Goal: Information Seeking & Learning: Learn about a topic

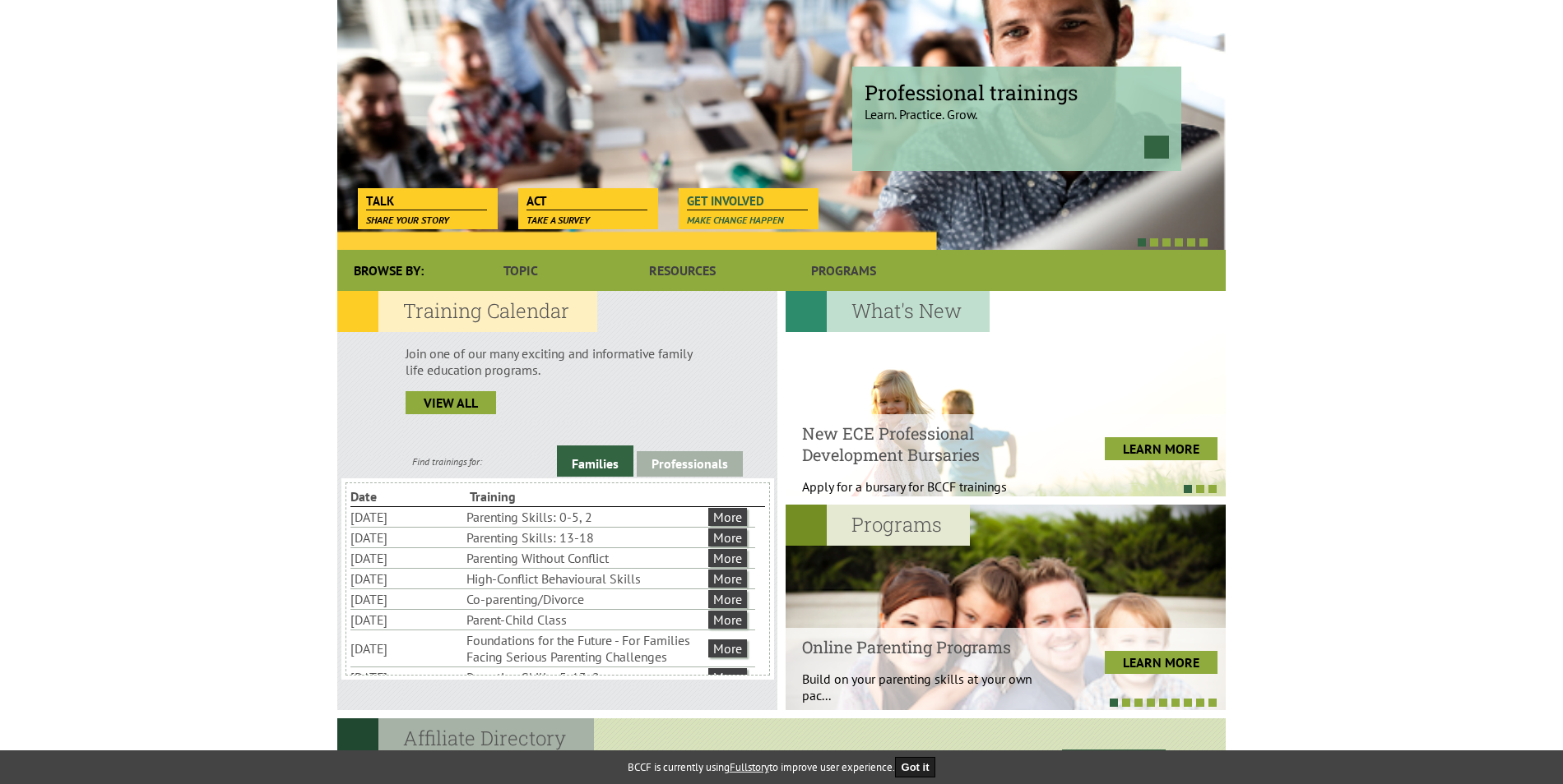
scroll to position [329, 0]
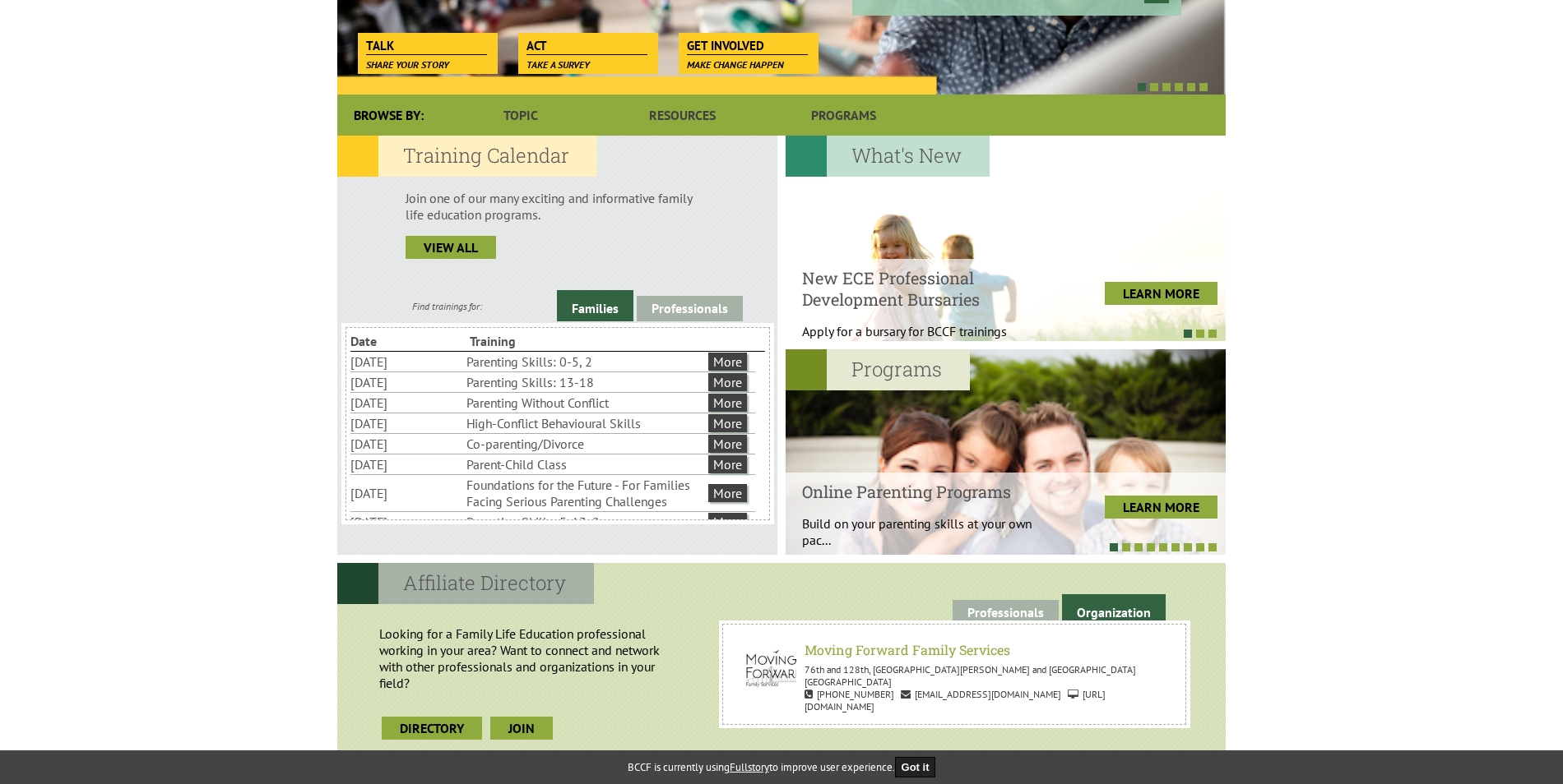
click at [904, 396] on div at bounding box center [1005, 452] width 440 height 205
click at [920, 371] on h2 "Programs" at bounding box center [878, 370] width 185 height 41
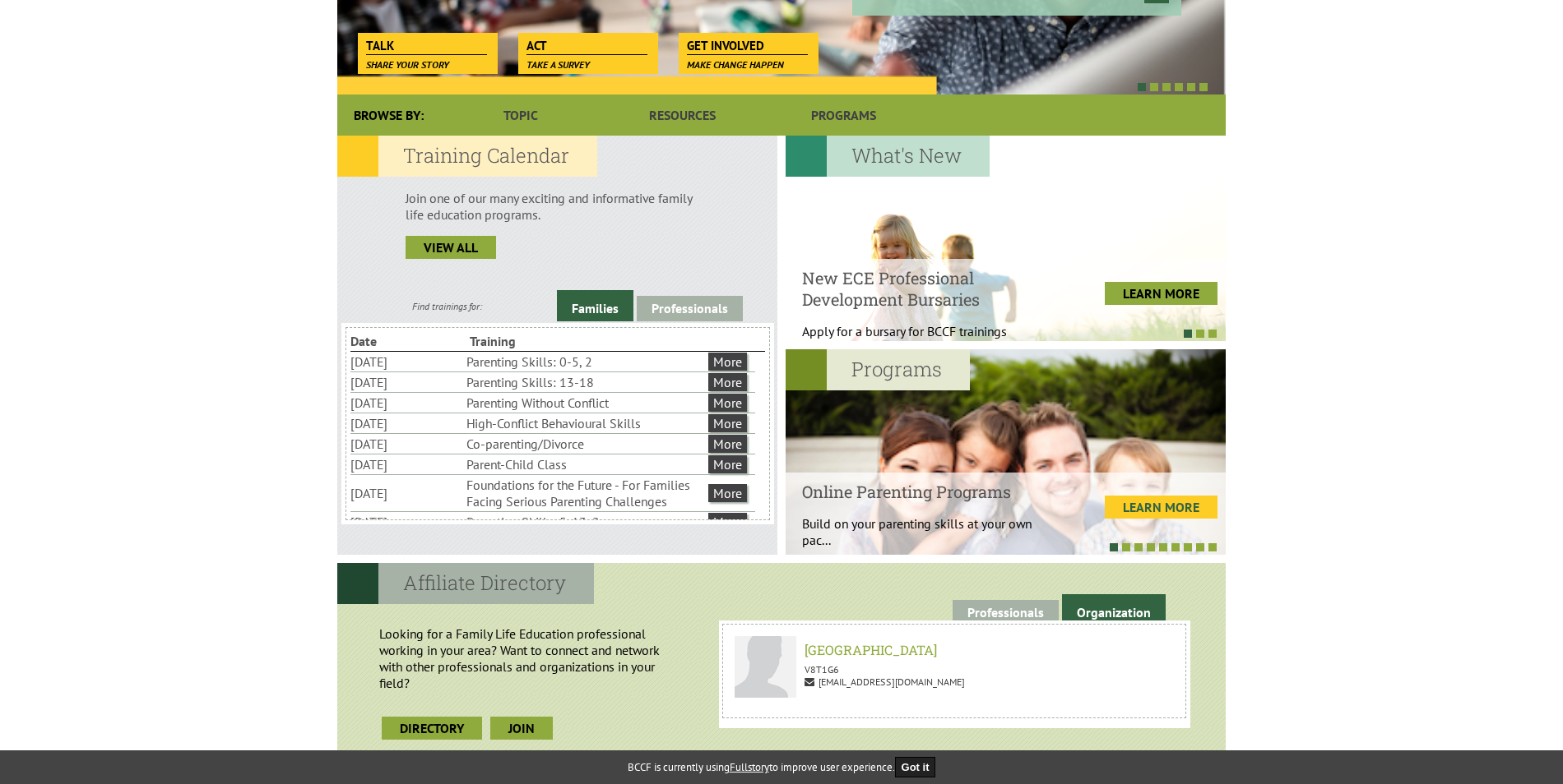
click at [1174, 501] on link "LEARN MORE" at bounding box center [1161, 506] width 112 height 23
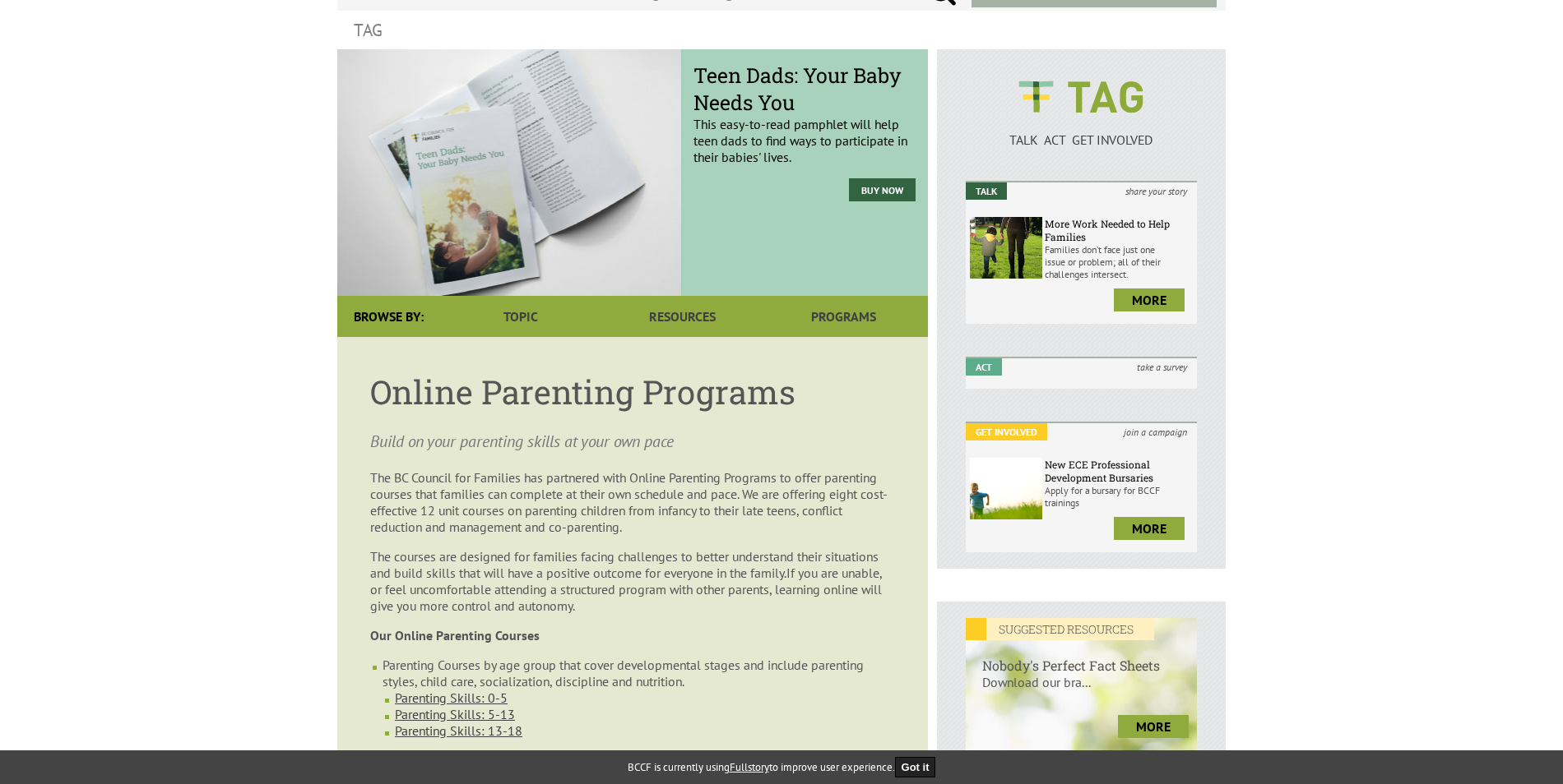
scroll to position [411, 0]
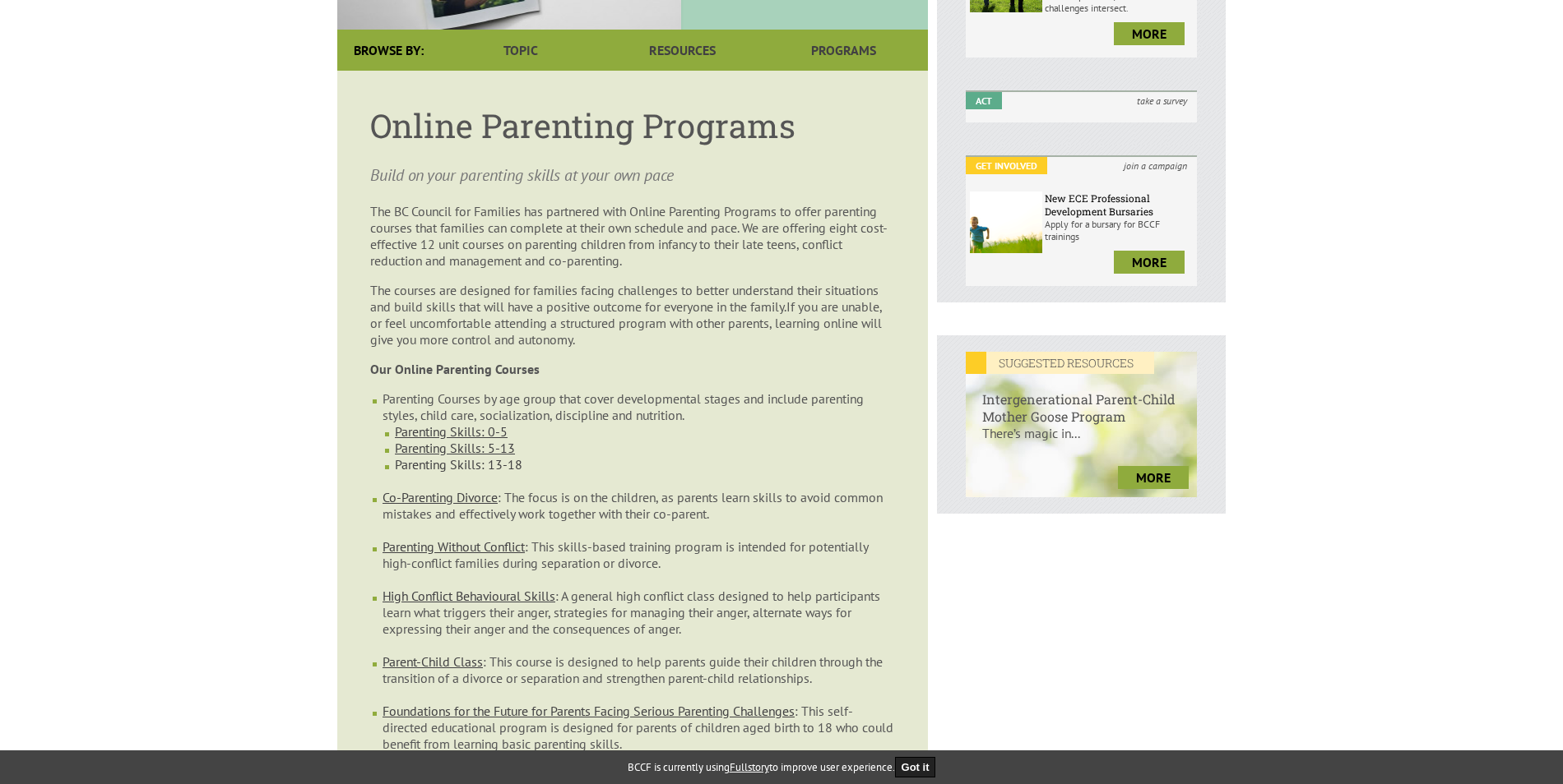
click at [488, 456] on link "Parenting Skills: 13-18" at bounding box center [459, 465] width 128 height 17
